Goal: Task Accomplishment & Management: Manage account settings

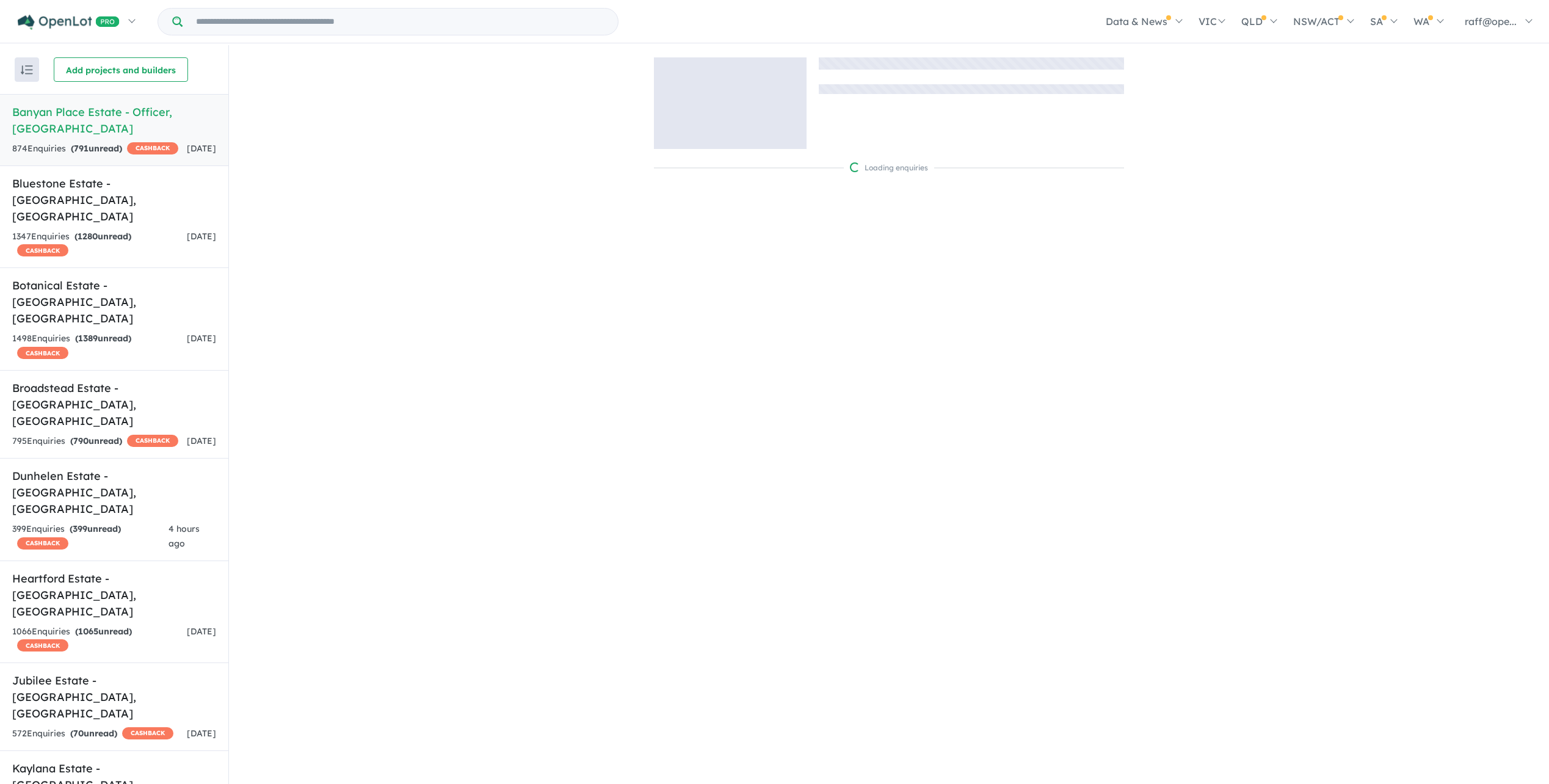
click at [251, 25] on input "Try estate name, suburb, builder or developer" at bounding box center [400, 21] width 430 height 26
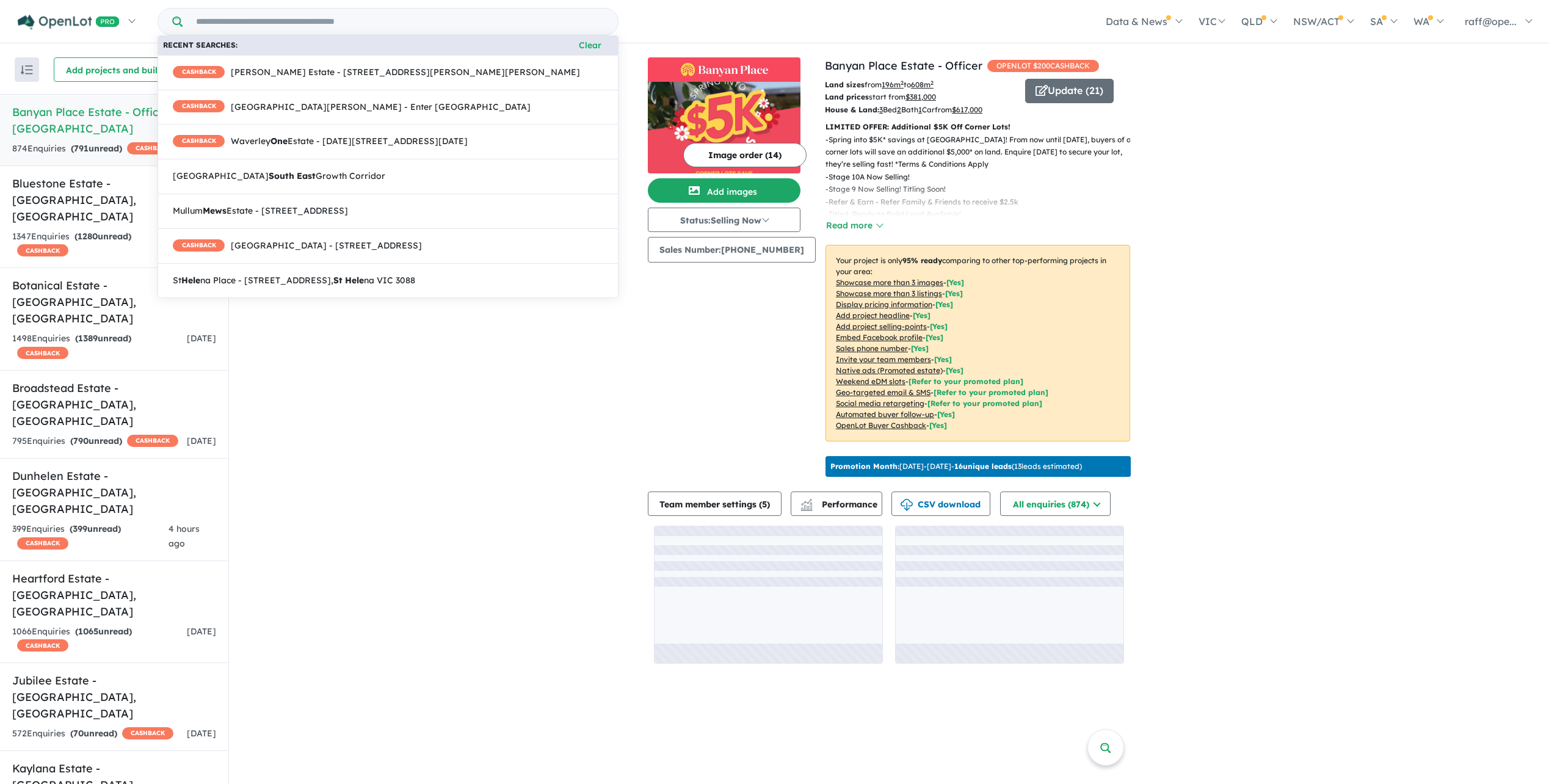
paste input "**********"
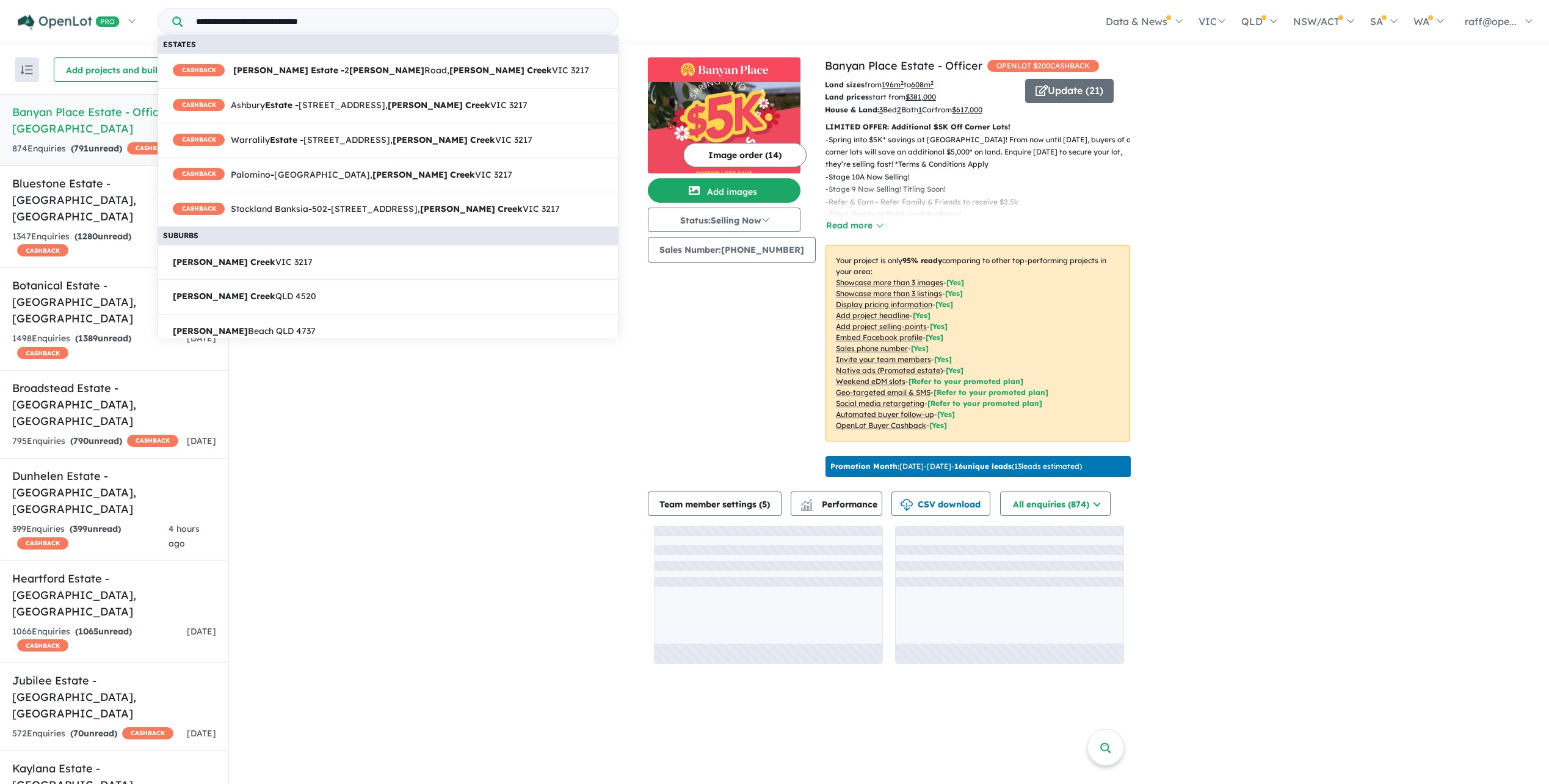
type input "**********"
click at [346, 402] on div "View 23 projects in your account Banyan Place Estate - Officer OPENLOT $ 200 CA…" at bounding box center [889, 360] width 1320 height 631
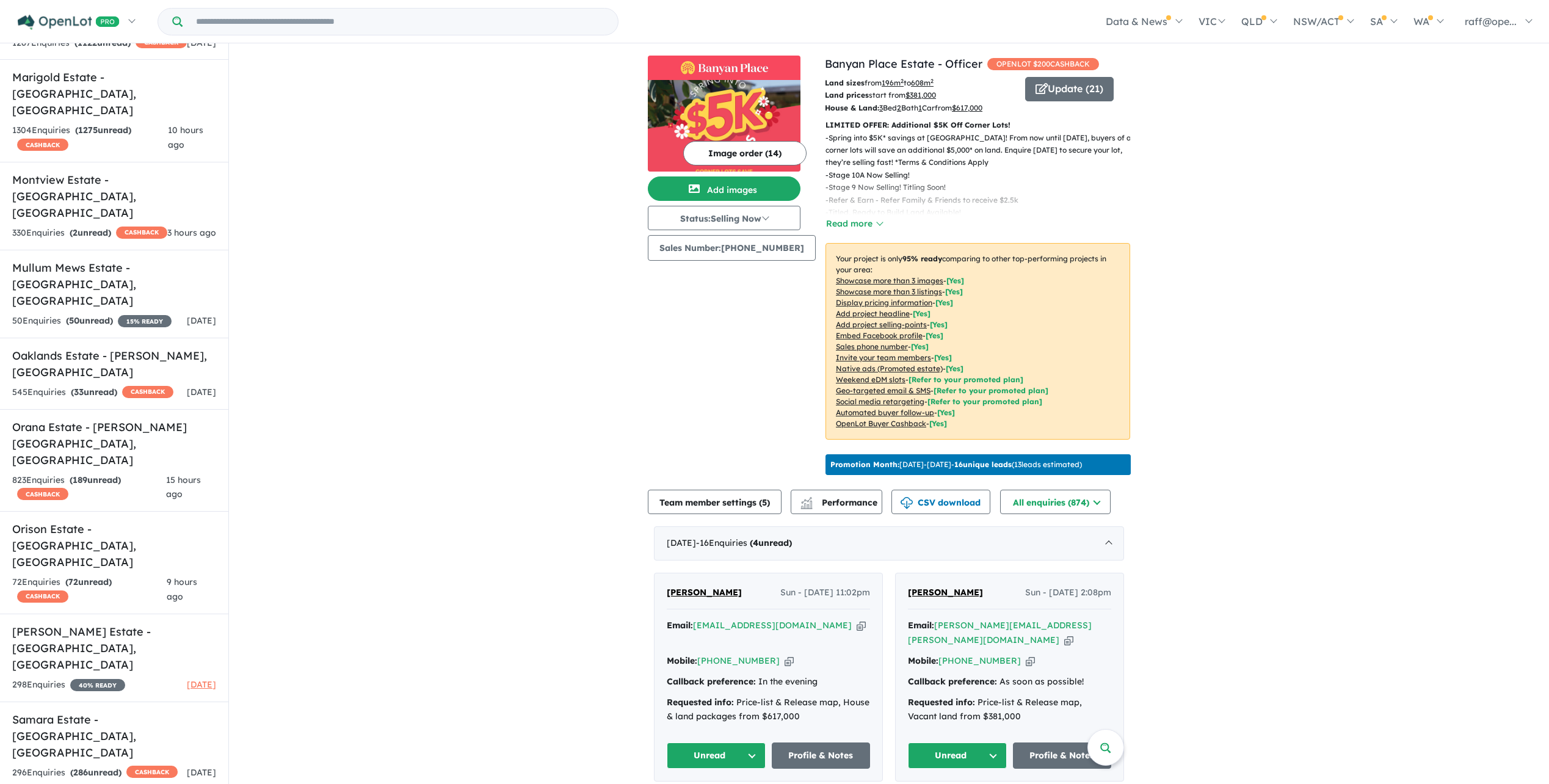
scroll to position [982, 0]
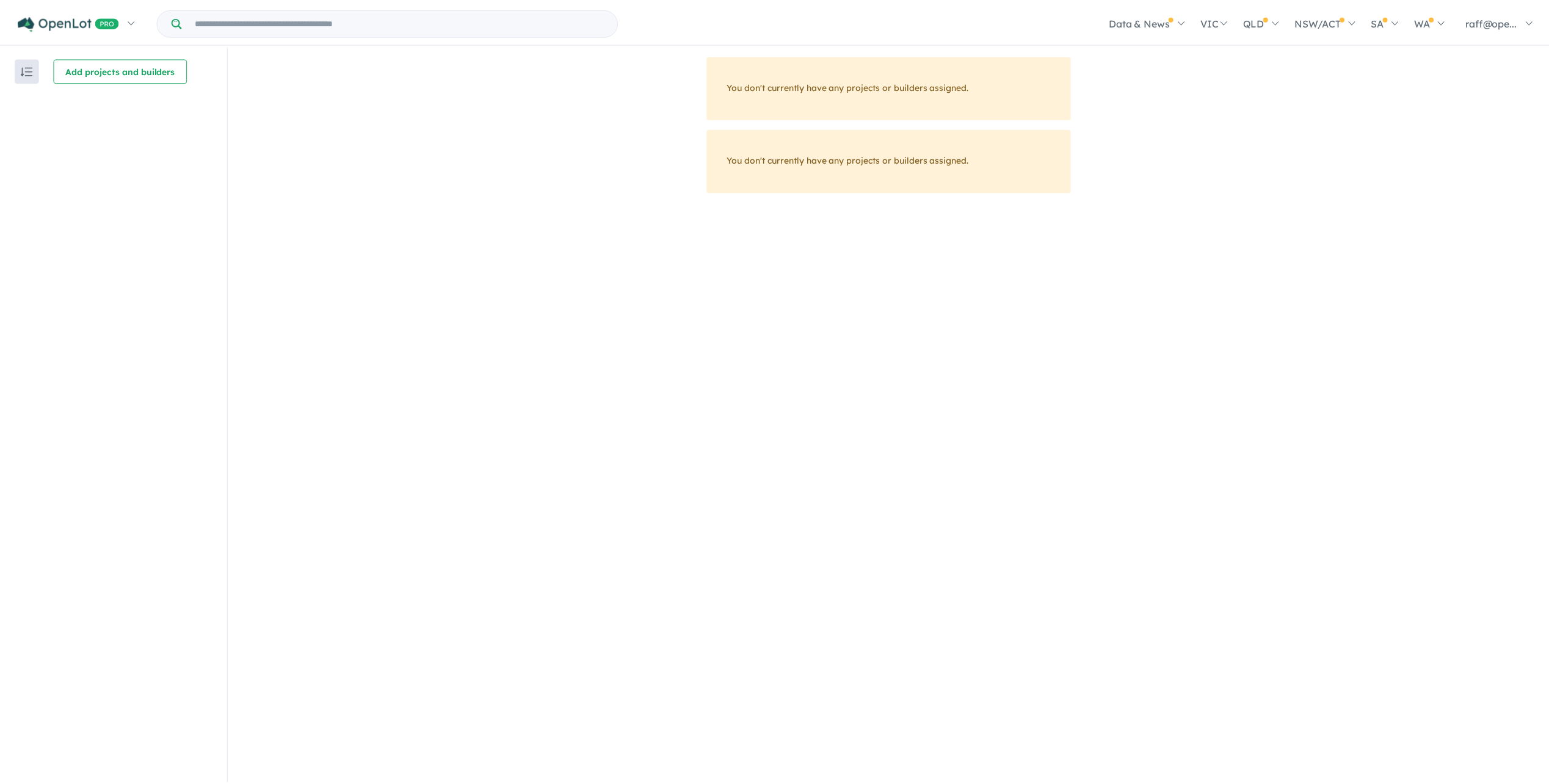
scroll to position [2, 0]
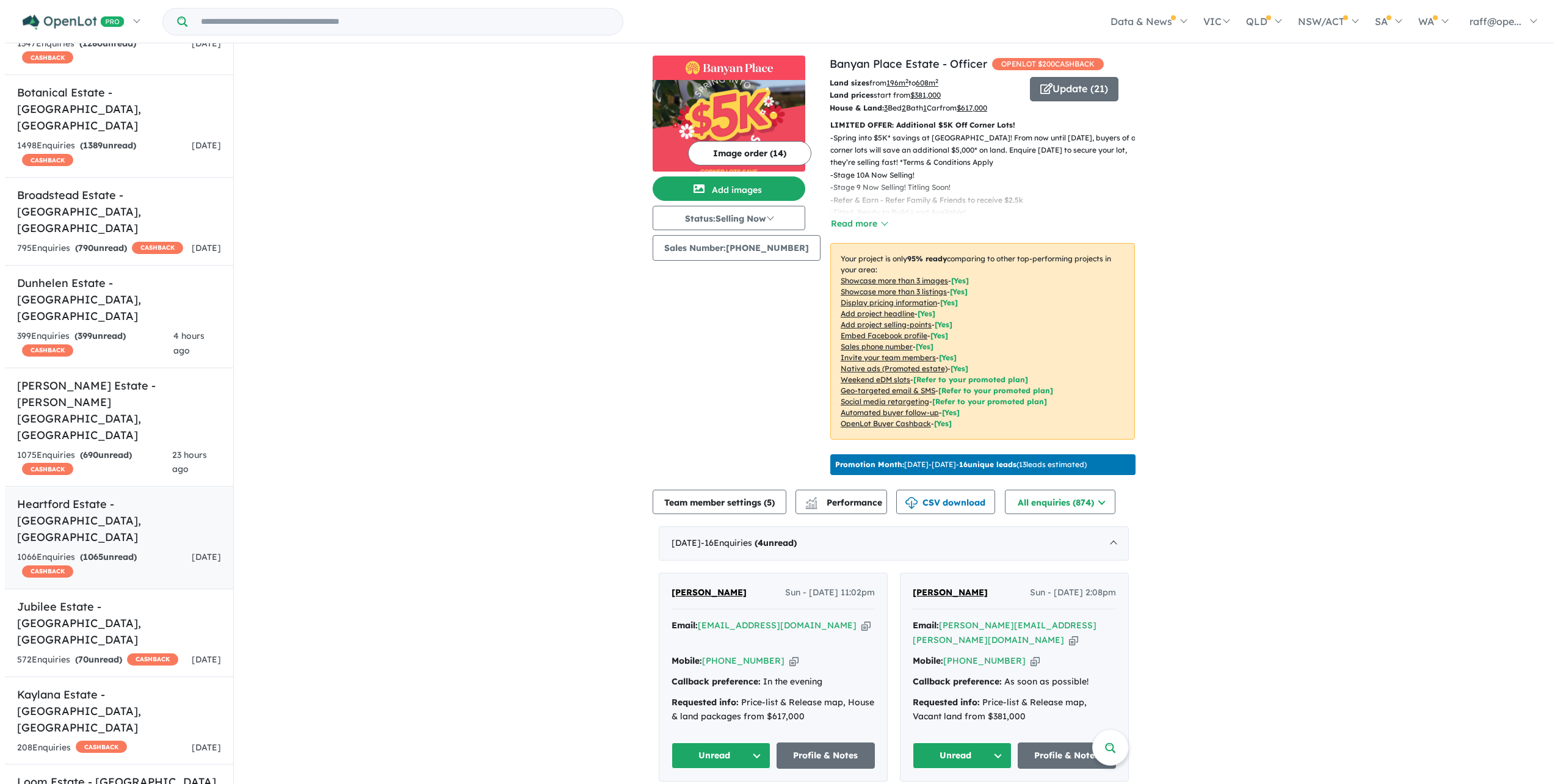
scroll to position [178, 0]
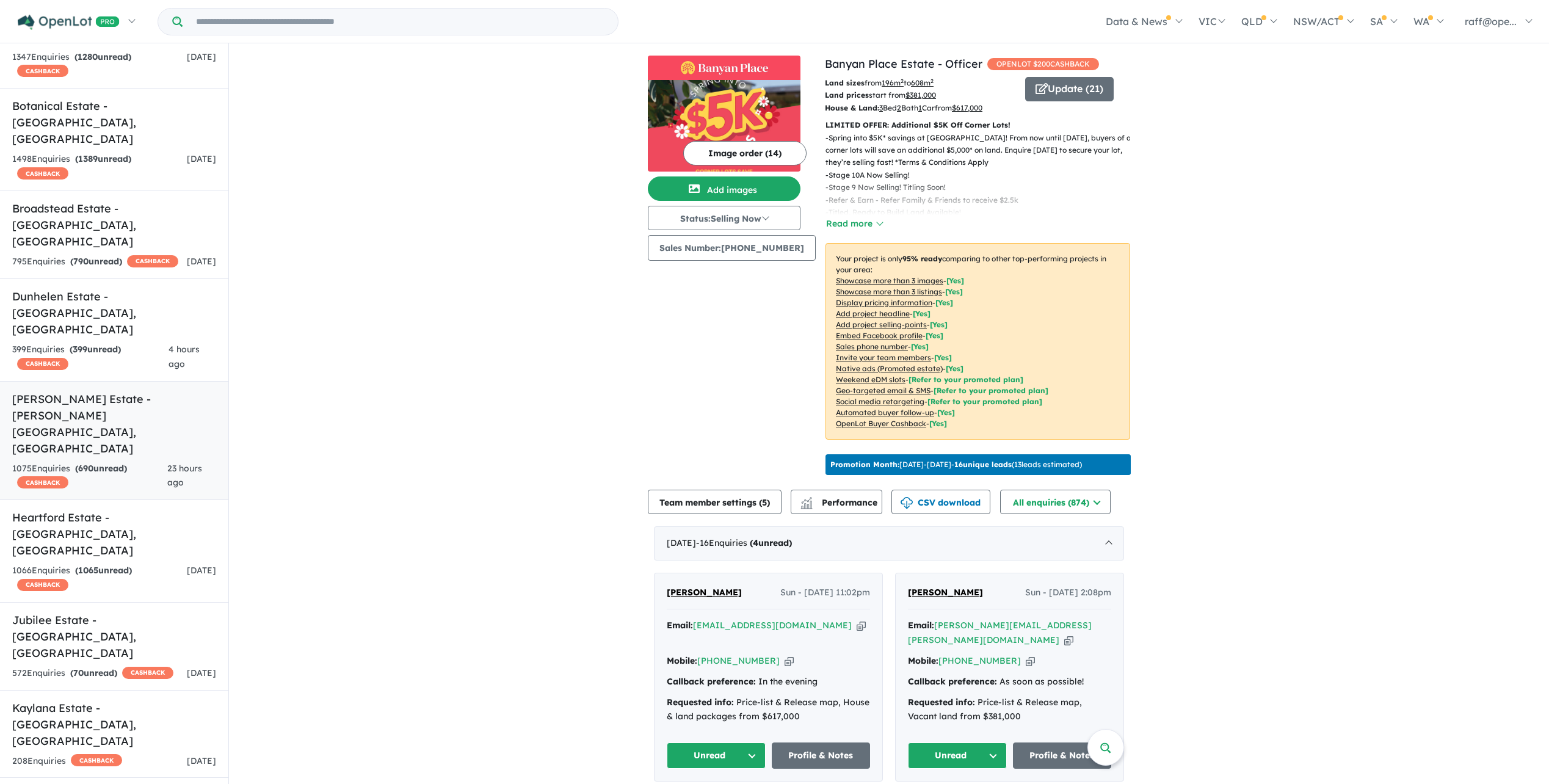
click at [134, 391] on h5 "Harriott Estate - Armstrong Creek , VIC" at bounding box center [114, 424] width 204 height 66
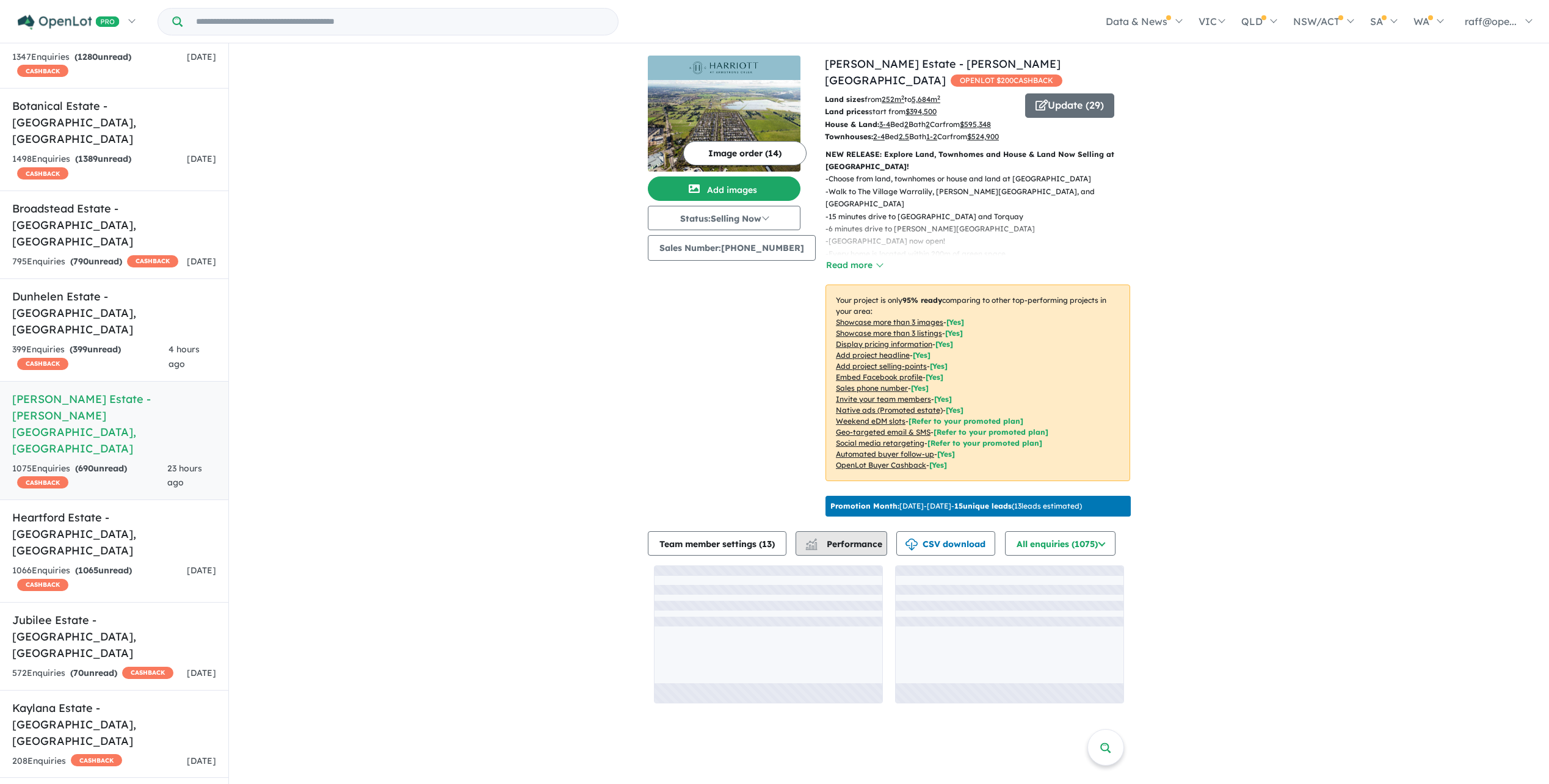
click at [859, 549] on span "Performance" at bounding box center [845, 543] width 75 height 11
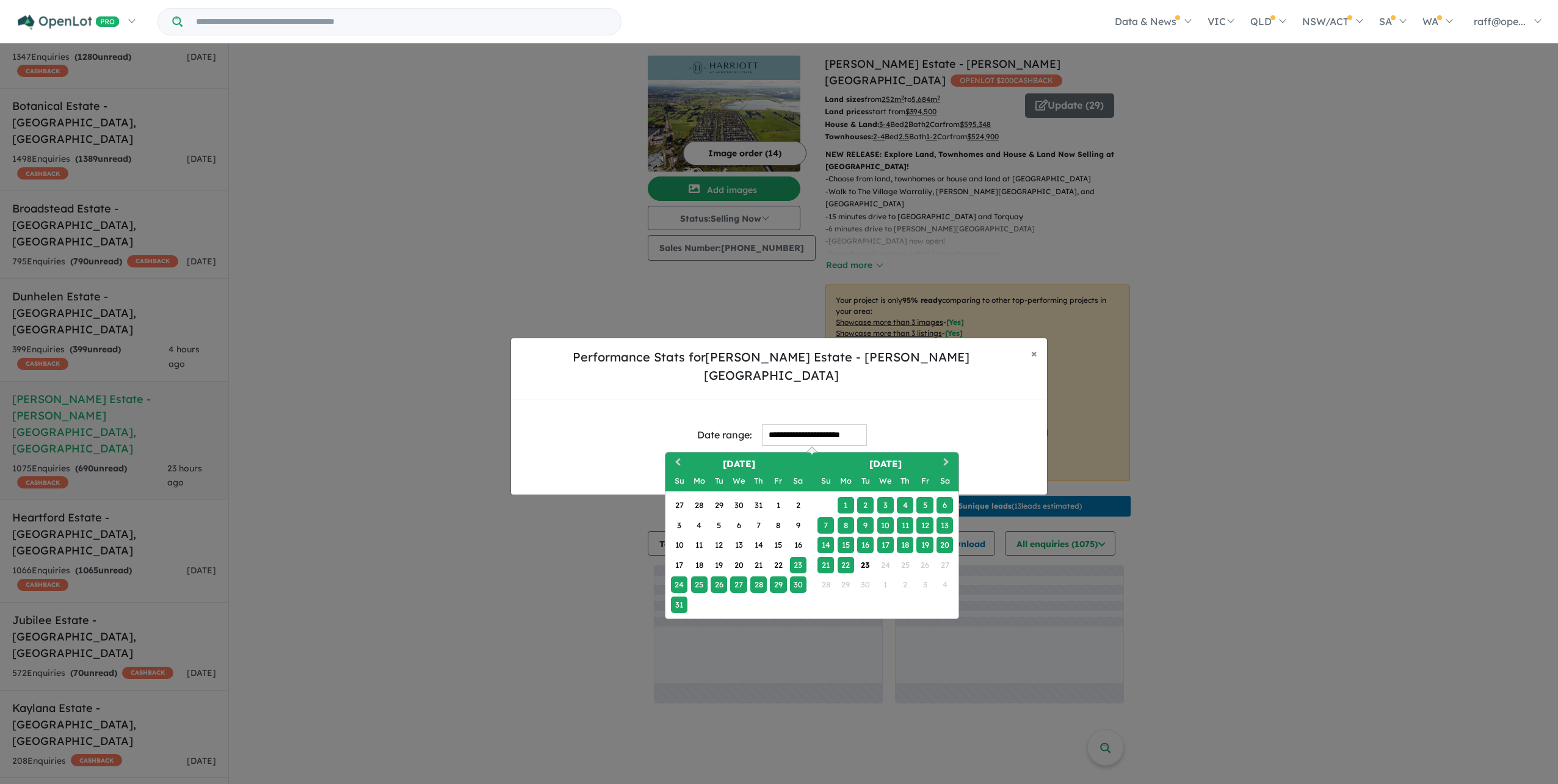
click at [800, 424] on input "**********" at bounding box center [814, 435] width 105 height 22
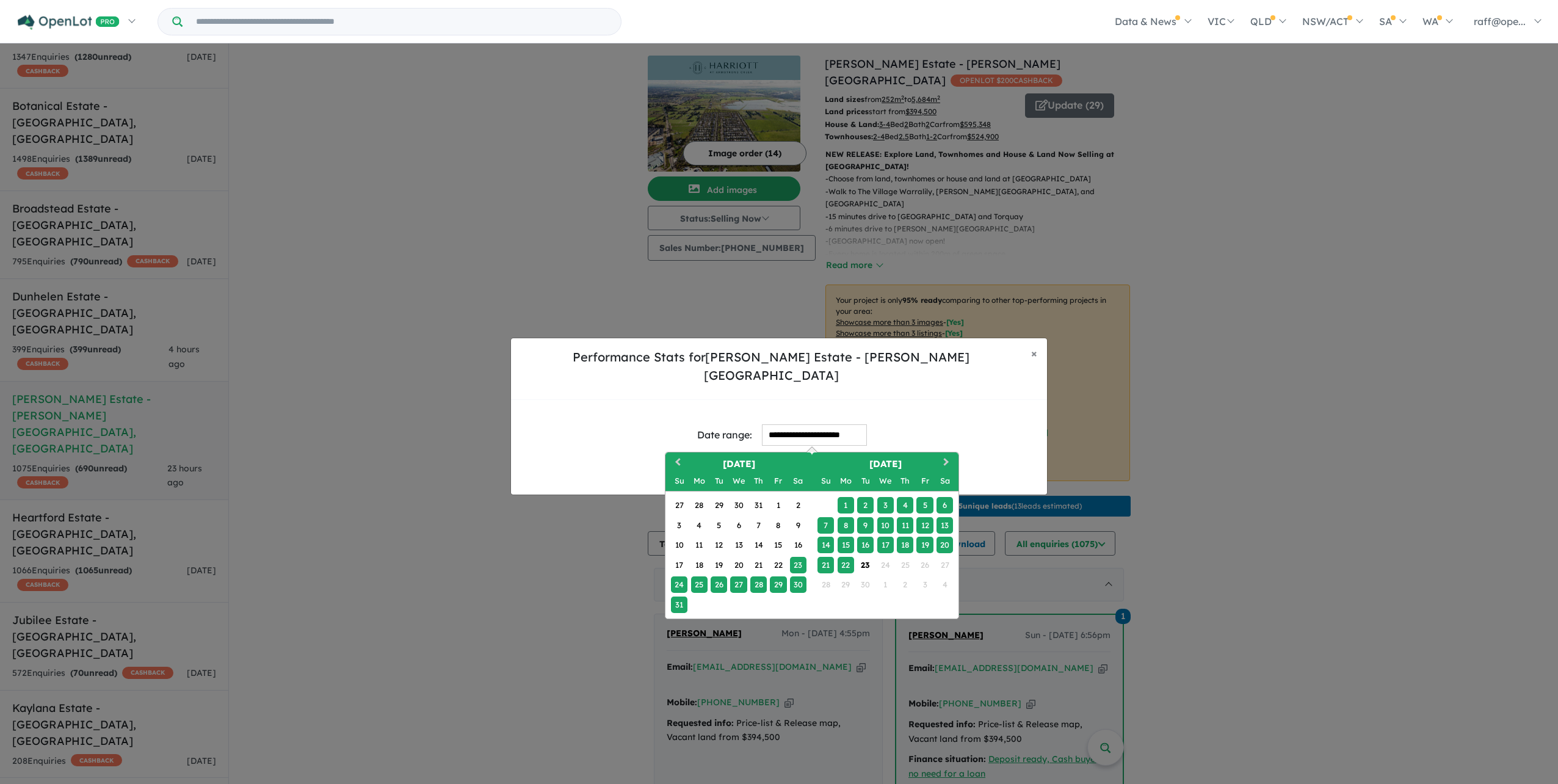
click at [756, 577] on div "28" at bounding box center [759, 584] width 17 height 17
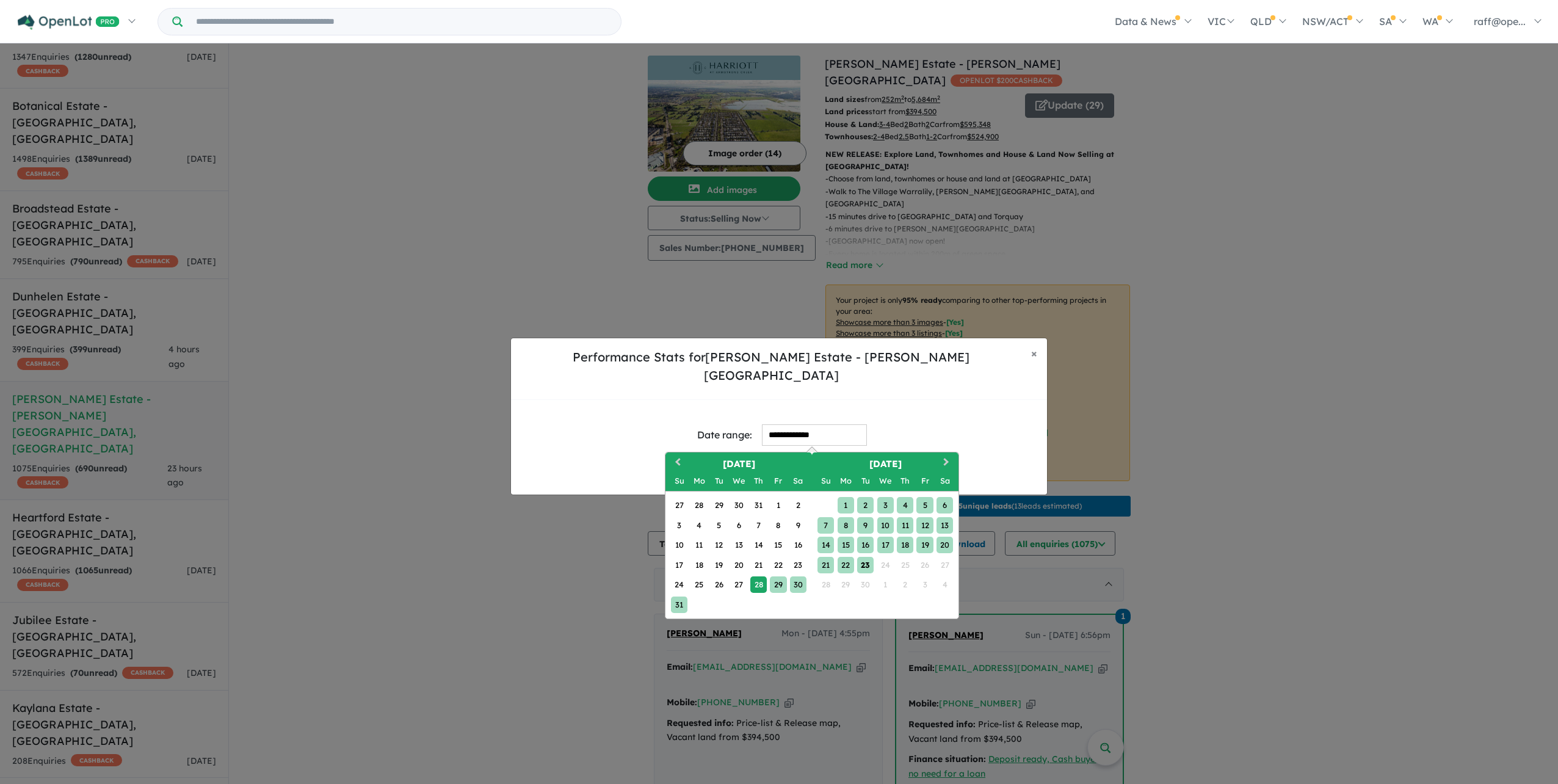
click at [860, 559] on div "23" at bounding box center [866, 565] width 17 height 17
type input "**********"
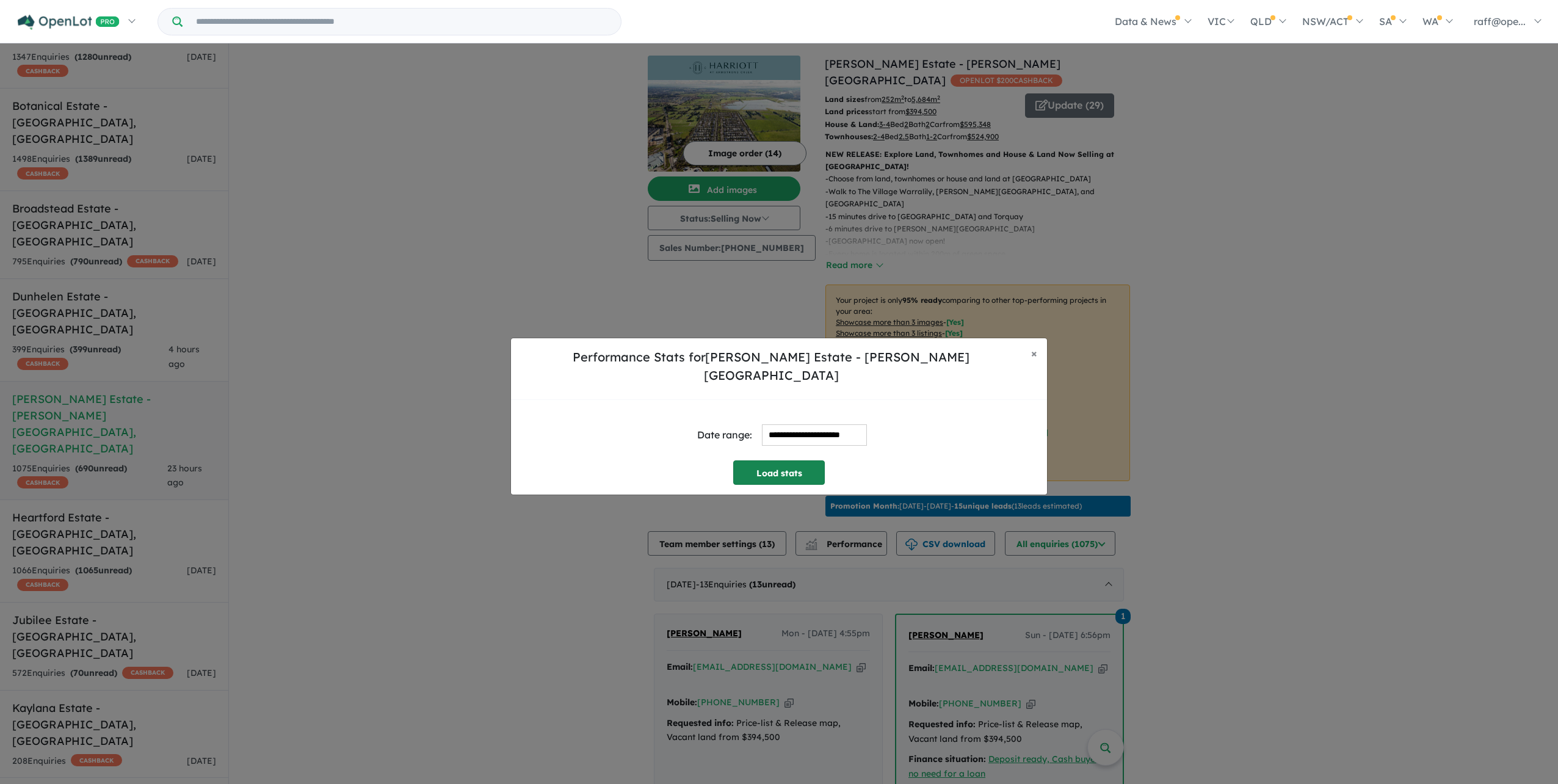
click at [804, 472] on button "Load stats" at bounding box center [779, 472] width 92 height 24
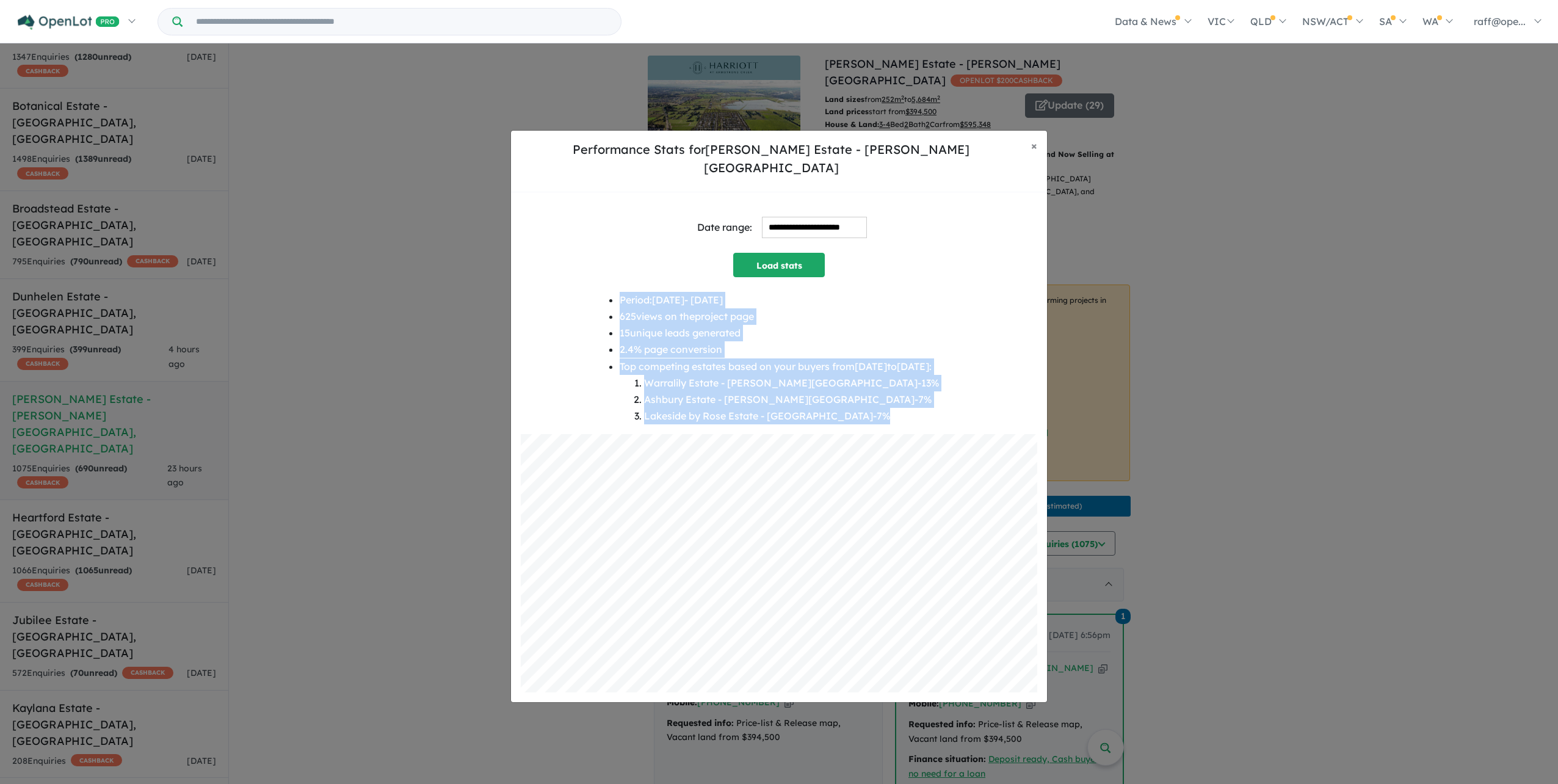
drag, startPoint x: 570, startPoint y: 276, endPoint x: 852, endPoint y: 405, distance: 310.1
click at [852, 405] on div "**********" at bounding box center [778, 447] width 516 height 491
copy ul "Period: 2025-08-28 - 2025-09-23 625 views on the project page 15 unique leads g…"
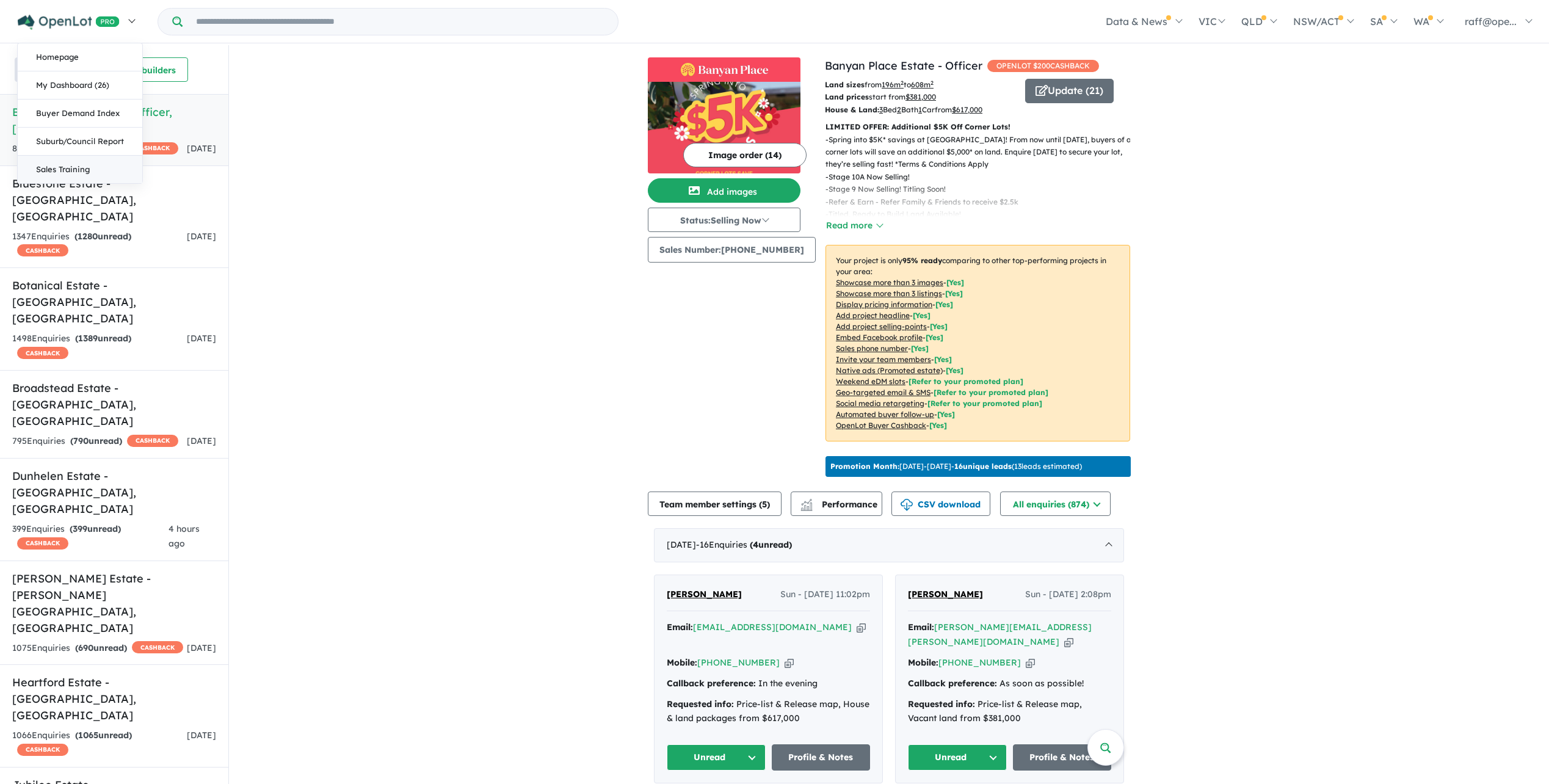
click at [77, 170] on link "Sales Training" at bounding box center [80, 169] width 125 height 27
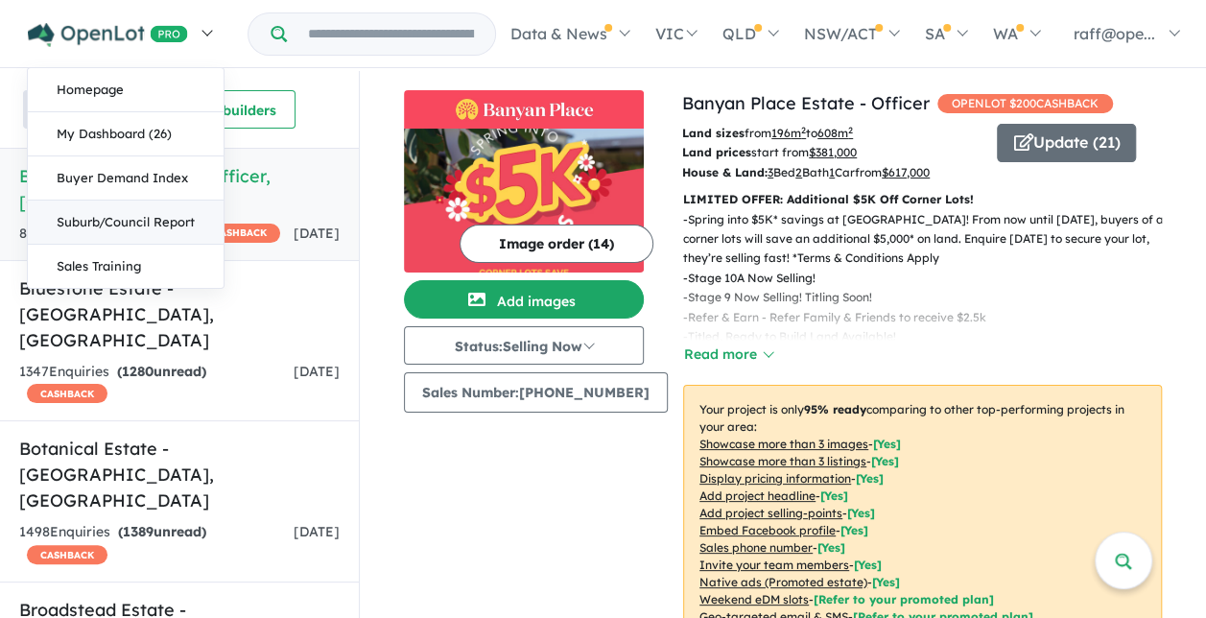
click at [129, 224] on link "Suburb/Council Report" at bounding box center [126, 222] width 196 height 44
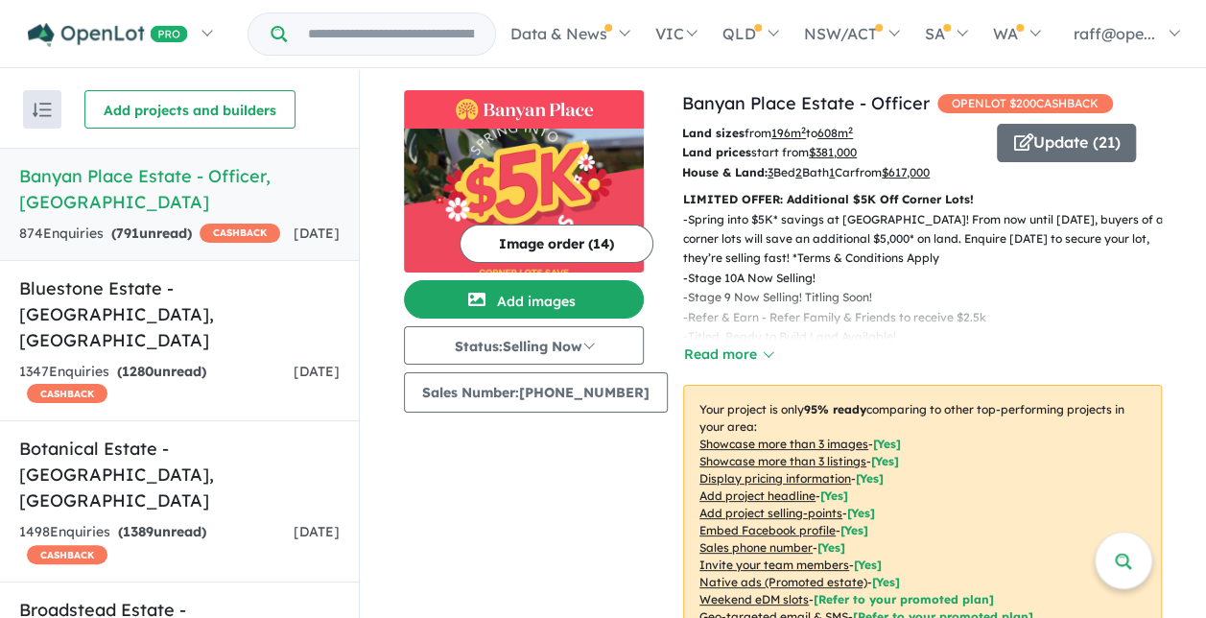
click at [341, 40] on input "Try estate name, suburb, builder or developer" at bounding box center [391, 33] width 200 height 41
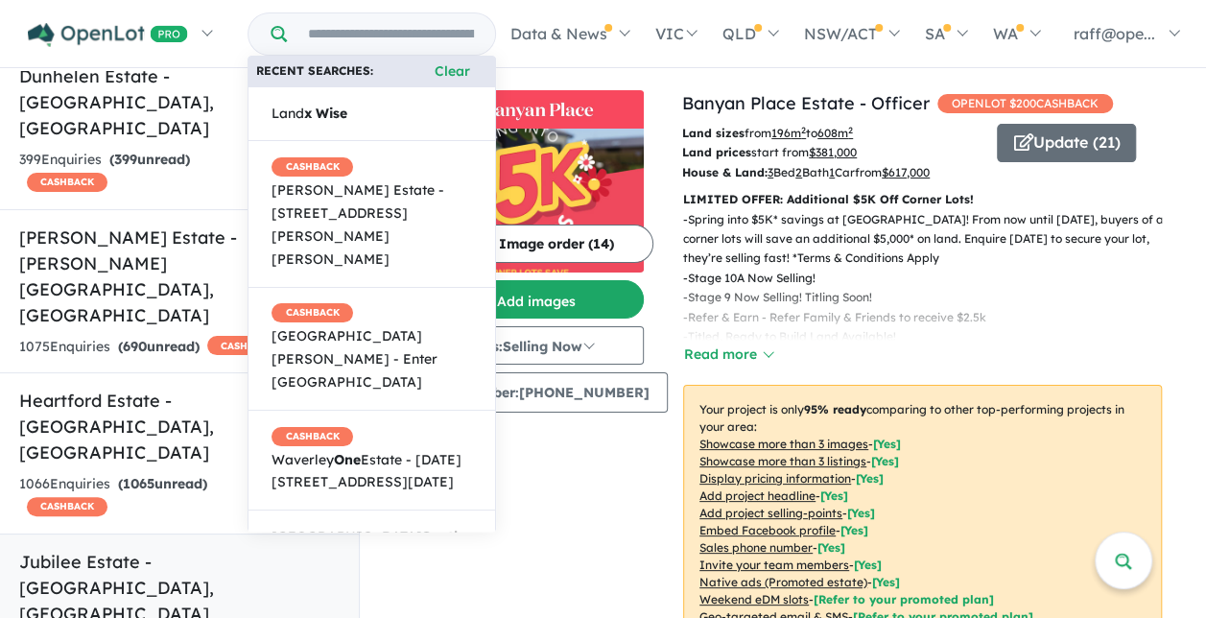
scroll to position [1822, 0]
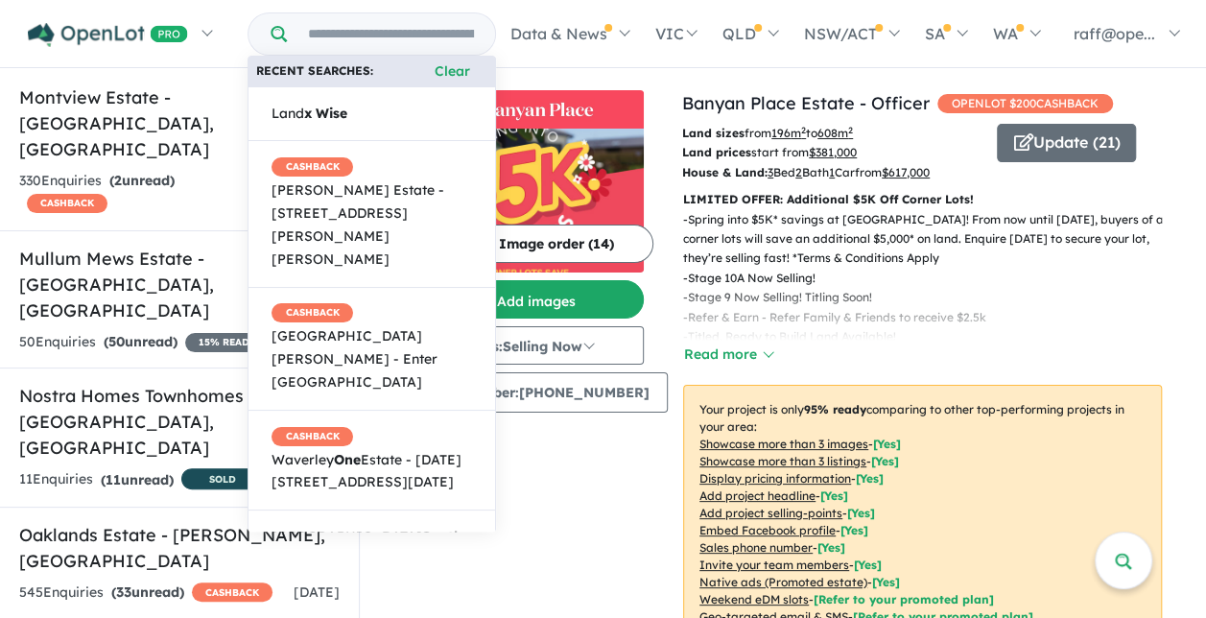
click at [581, 528] on div "Image order ( 14 ) Add images Status: Selling Now In Planning Coming Soon Selli…" at bounding box center [543, 423] width 278 height 667
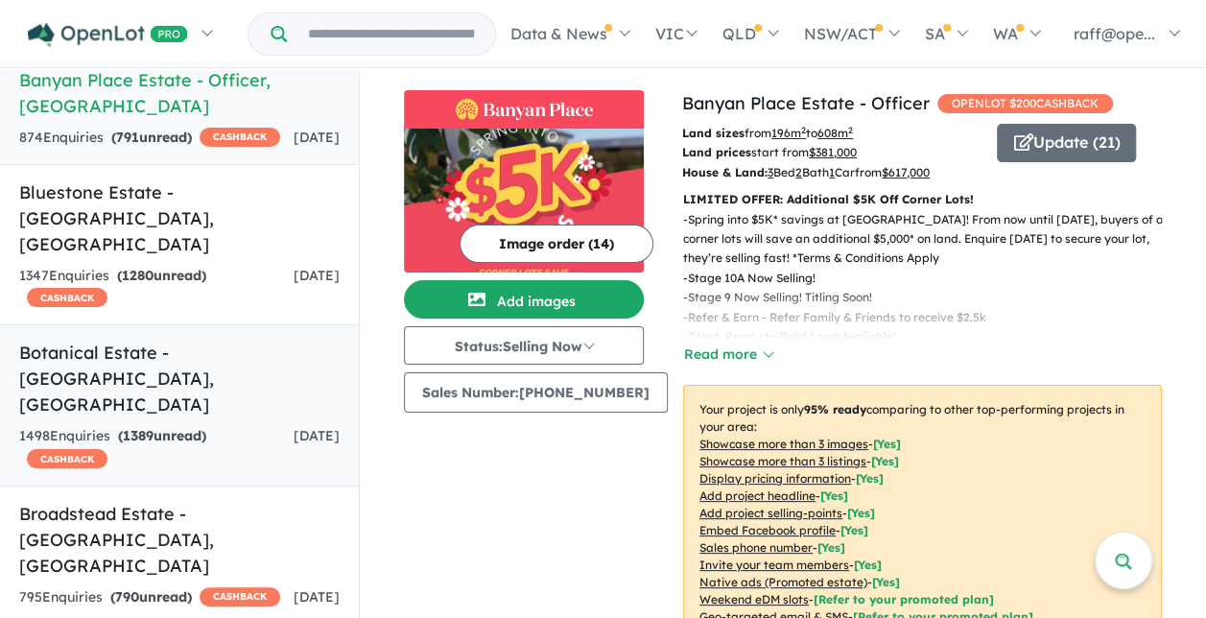
scroll to position [0, 0]
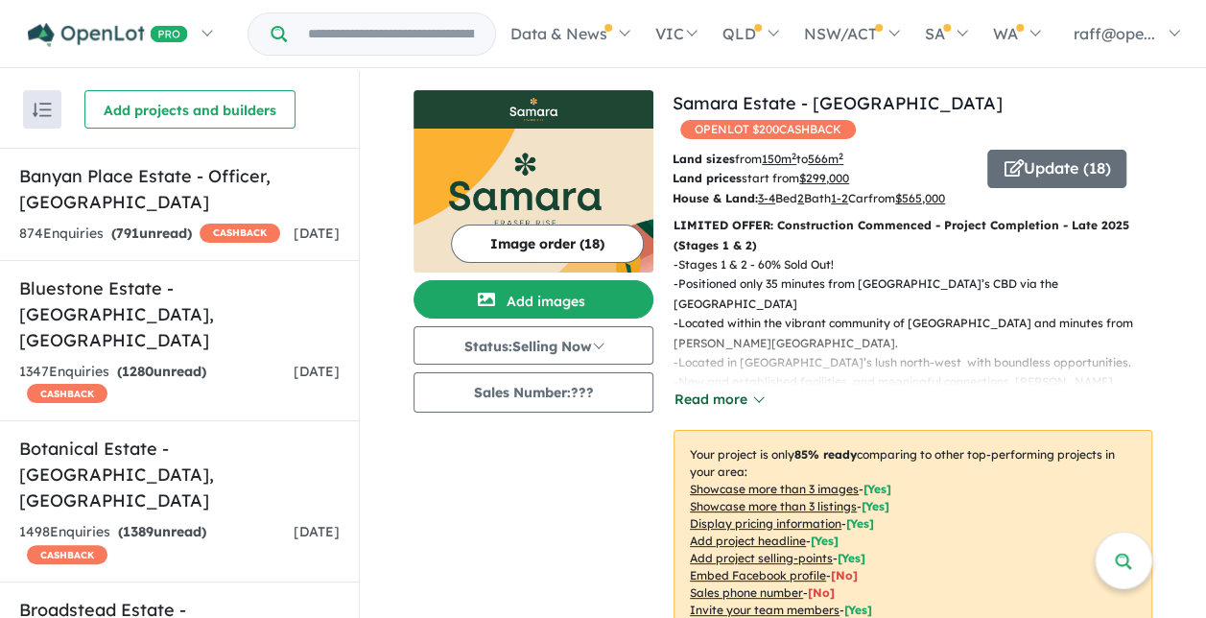
click at [739, 388] on button "Read more" at bounding box center [718, 399] width 90 height 22
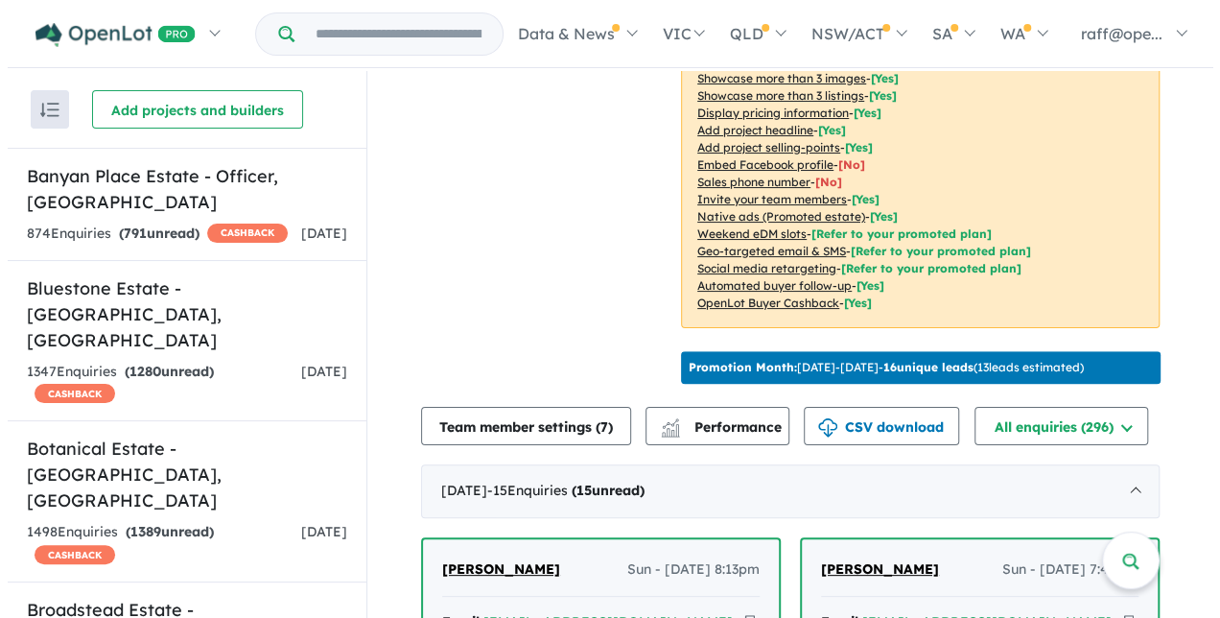
scroll to position [767, 0]
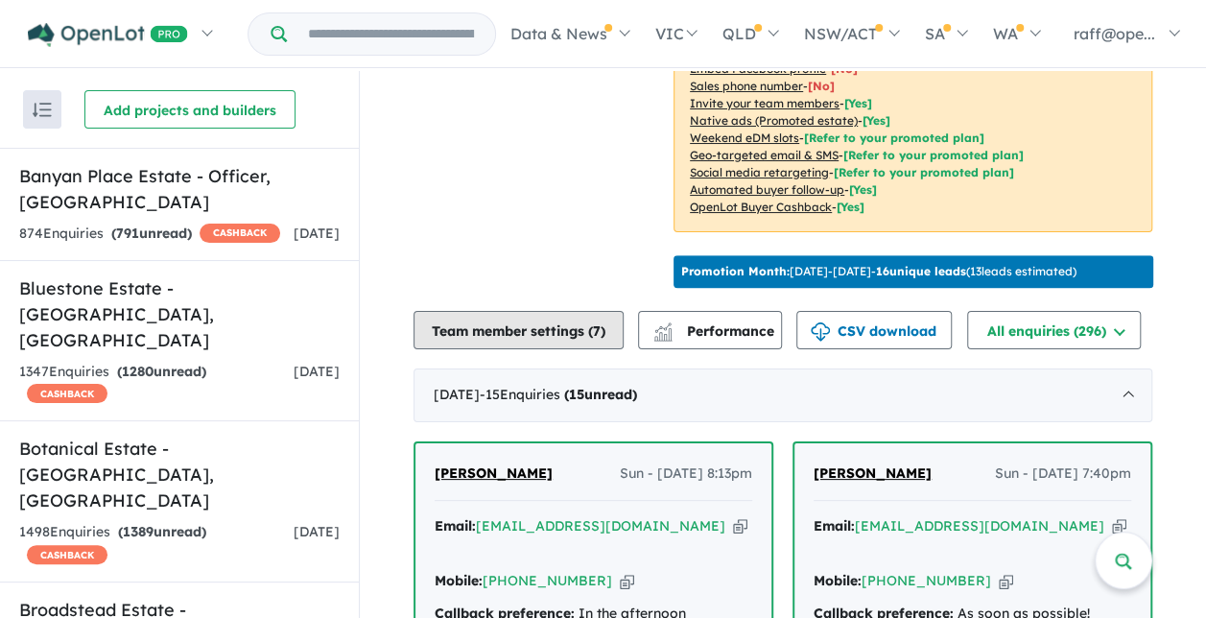
click at [510, 324] on button "Team member settings ( 7 )" at bounding box center [518, 330] width 210 height 38
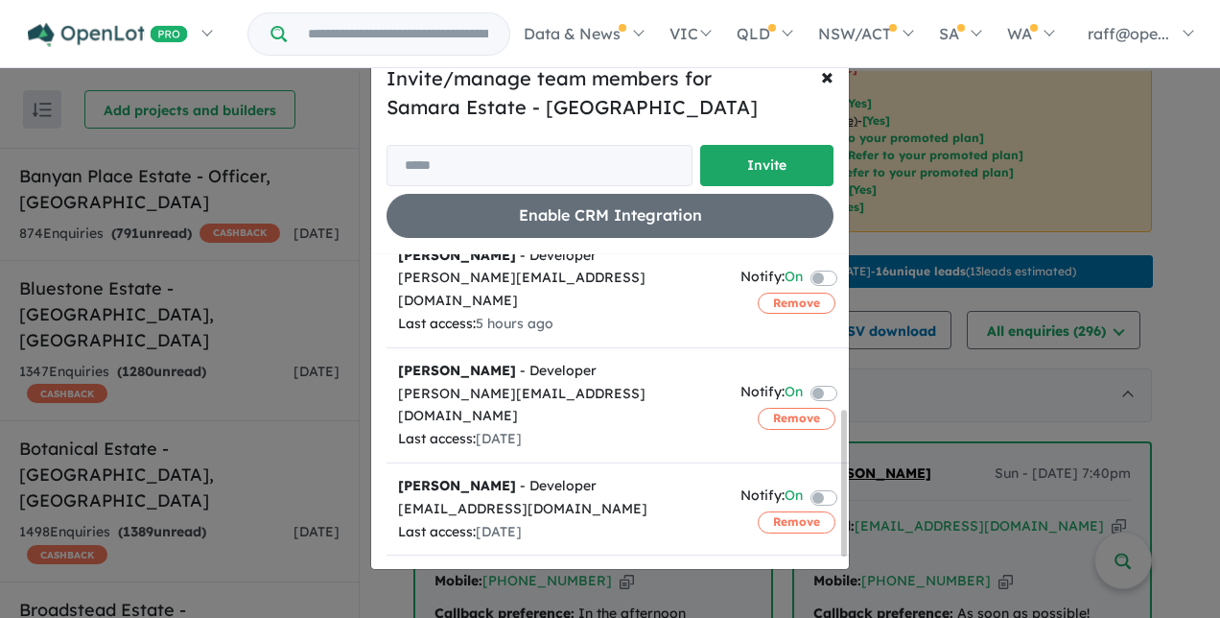
scroll to position [353, 0]
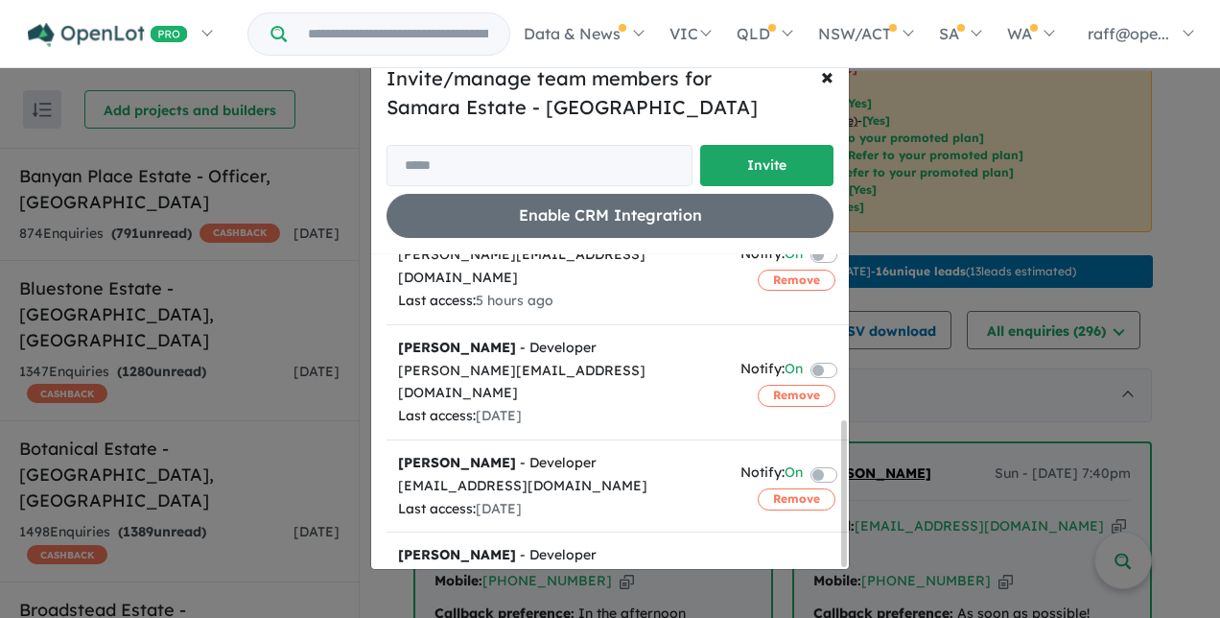
click at [1182, 342] on div "Invite/manage team members for Samara Estate - Fraser Rise Invite Enable CRM In…" at bounding box center [610, 309] width 1220 height 618
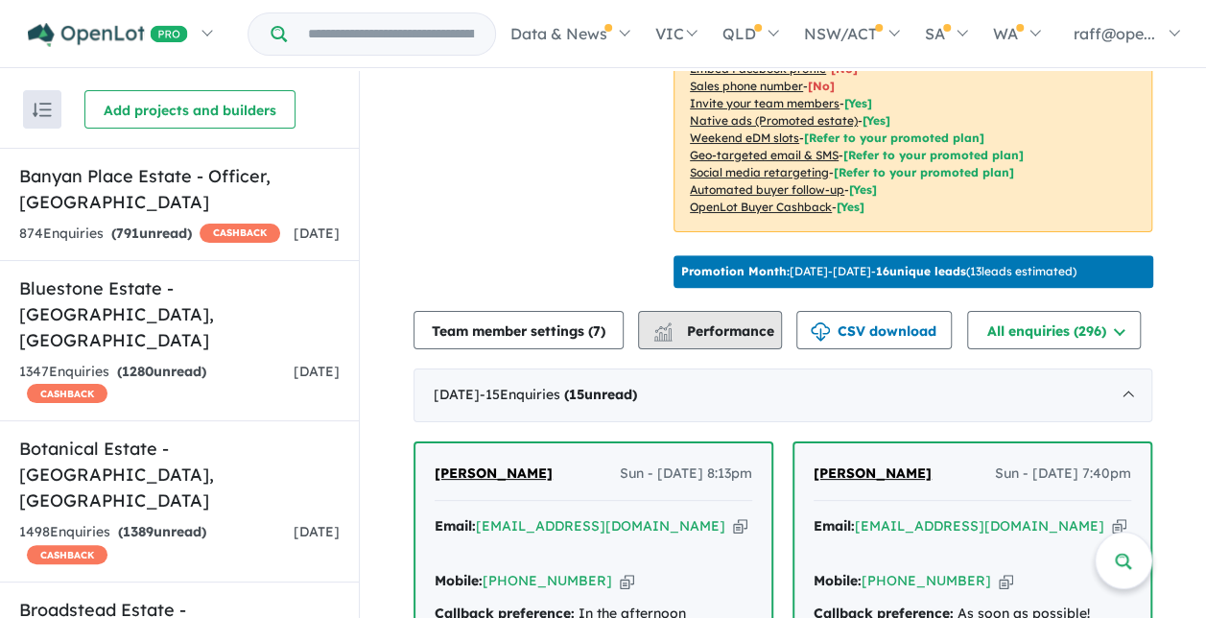
click at [714, 311] on button "Performance" at bounding box center [710, 330] width 144 height 38
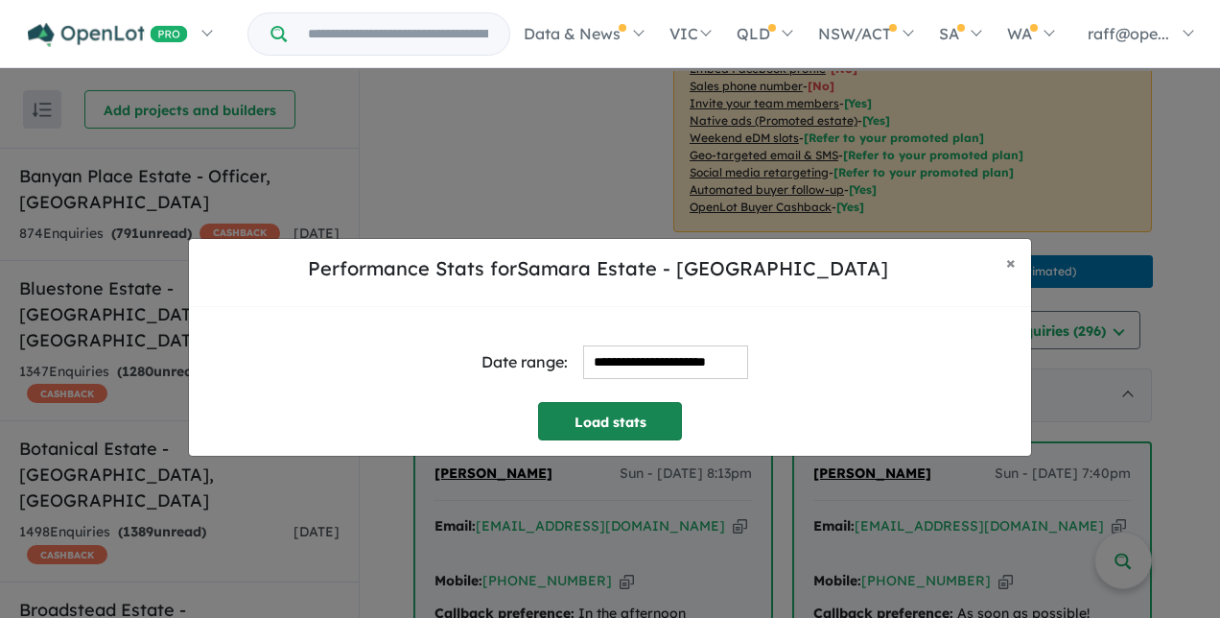
click at [625, 417] on button "Load stats" at bounding box center [610, 421] width 144 height 38
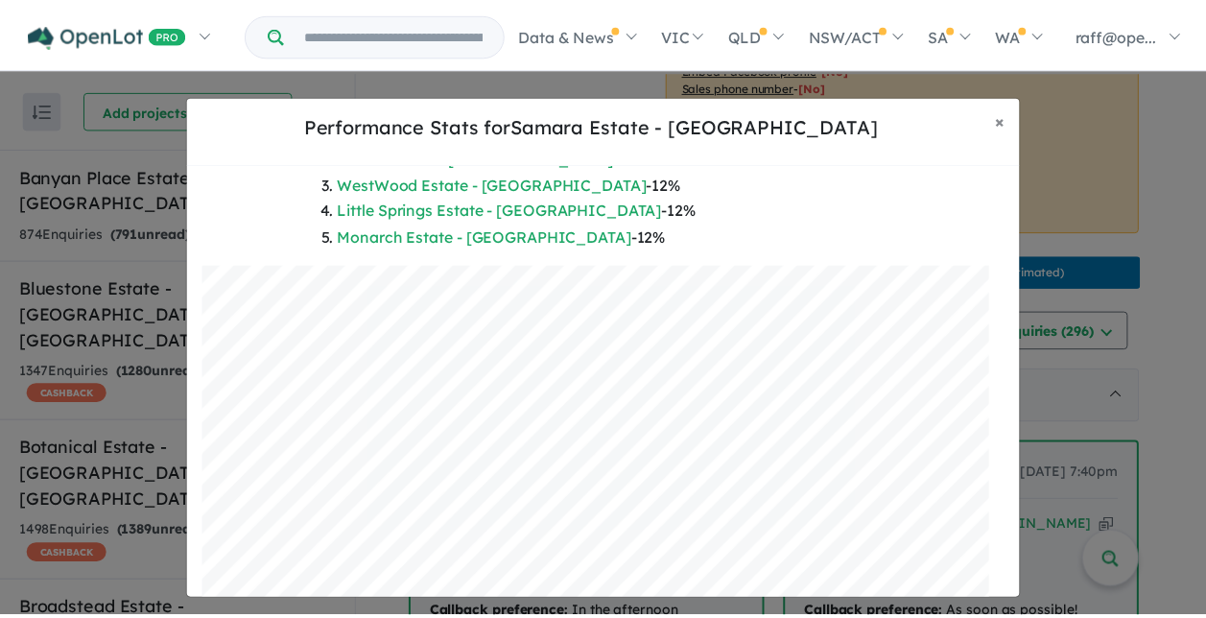
scroll to position [462, 0]
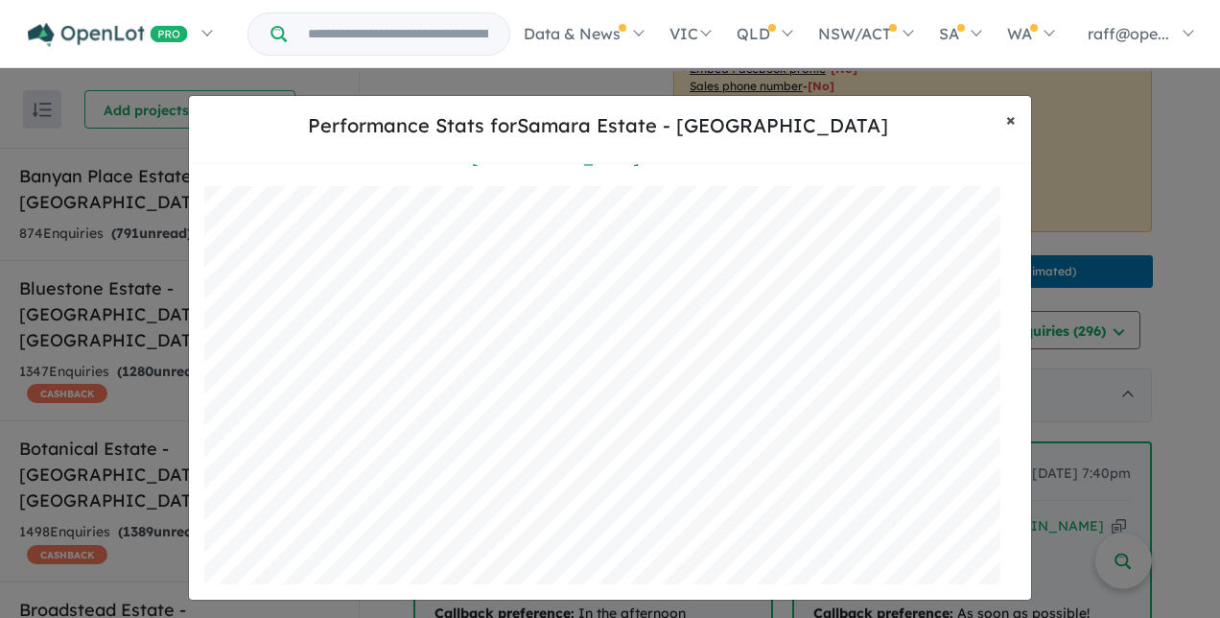
click at [1017, 113] on button "× Close" at bounding box center [1011, 120] width 40 height 48
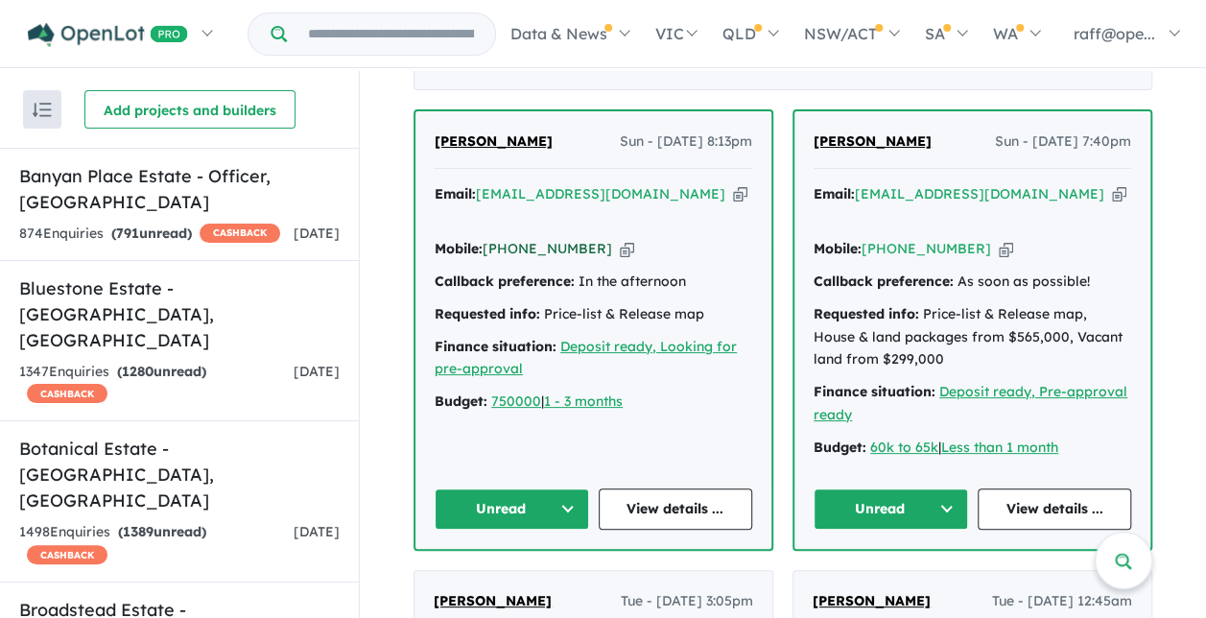
scroll to position [959, 0]
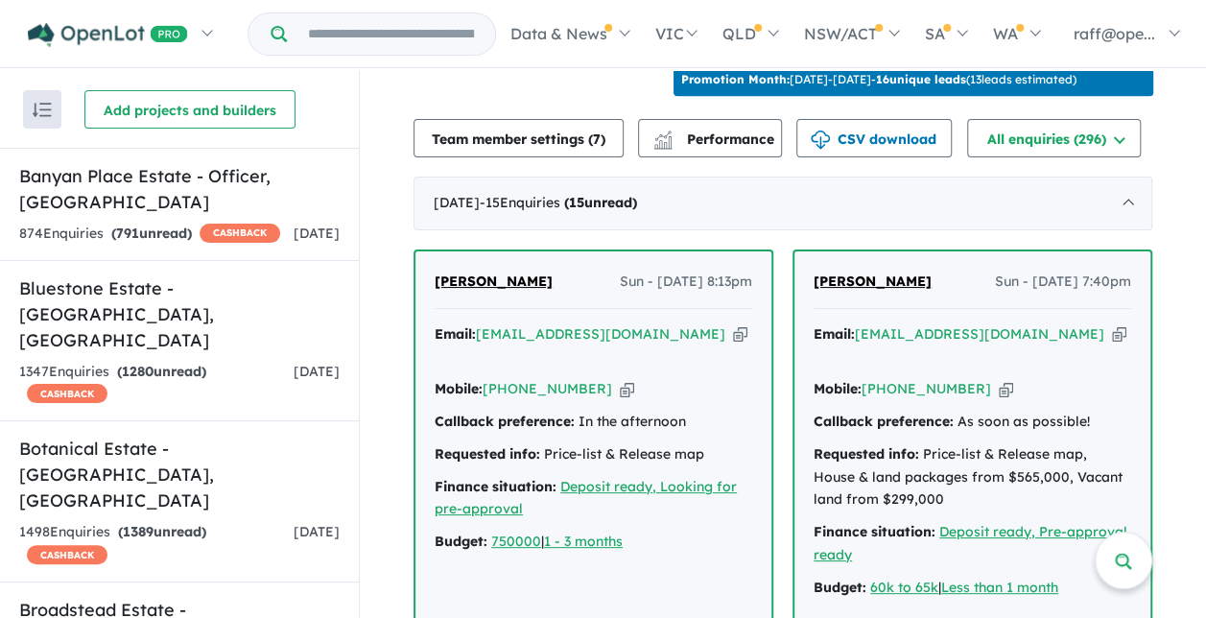
click at [508, 272] on span "[PERSON_NAME]" at bounding box center [494, 280] width 118 height 17
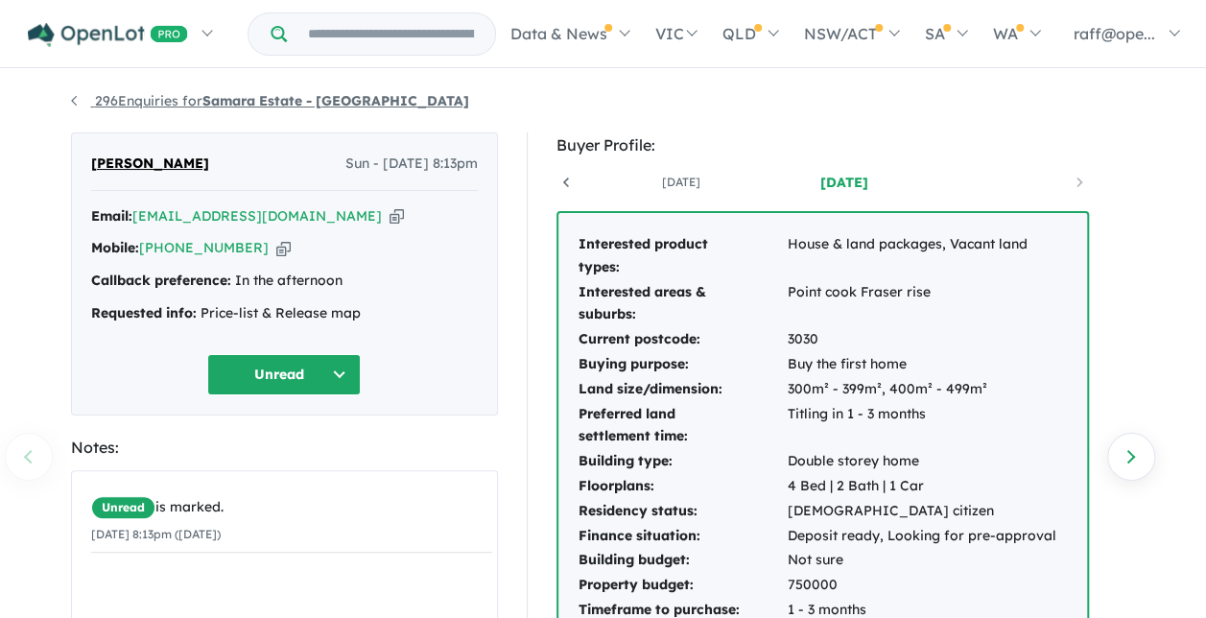
click at [77, 100] on link "296 Enquiries for Samara Estate - [GEOGRAPHIC_DATA]" at bounding box center [270, 100] width 398 height 17
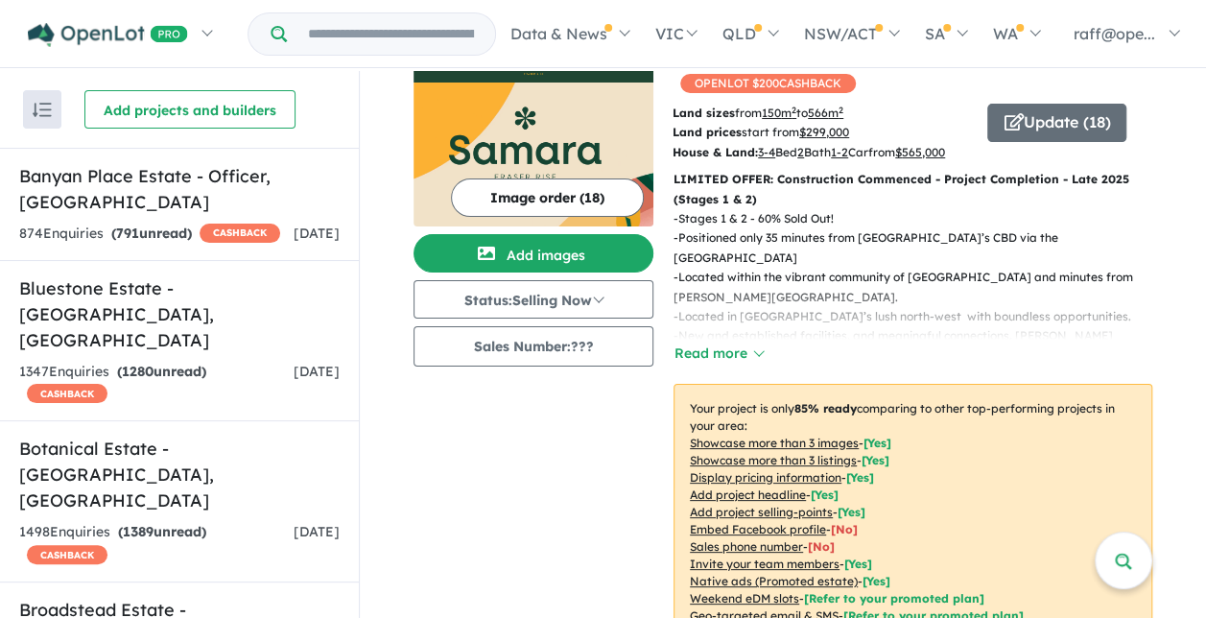
scroll to position [16, 0]
